Goal: Information Seeking & Learning: Learn about a topic

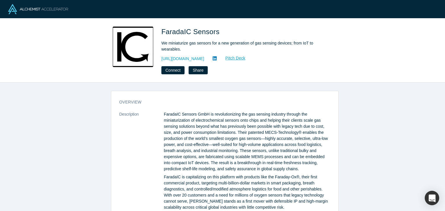
click at [213, 58] on icon at bounding box center [215, 58] width 4 height 4
drag, startPoint x: 215, startPoint y: 33, endPoint x: 163, endPoint y: 35, distance: 51.9
click at [163, 35] on span "FaradaIC Sensors" at bounding box center [191, 32] width 60 height 8
click at [163, 34] on span "FaradaIC Sensors" at bounding box center [191, 32] width 60 height 8
drag, startPoint x: 162, startPoint y: 32, endPoint x: 215, endPoint y: 32, distance: 52.7
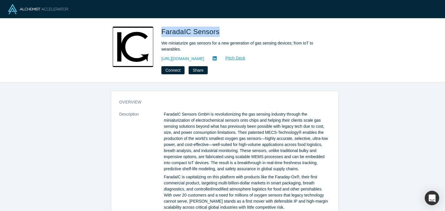
click at [215, 32] on span "FaradaIC Sensors" at bounding box center [191, 32] width 60 height 8
copy span "FaradaIC Sensors"
